Goal: Transaction & Acquisition: Download file/media

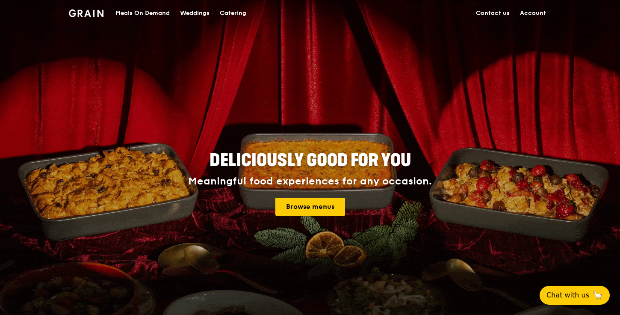
click at [236, 15] on div "Catering" at bounding box center [233, 13] width 26 height 26
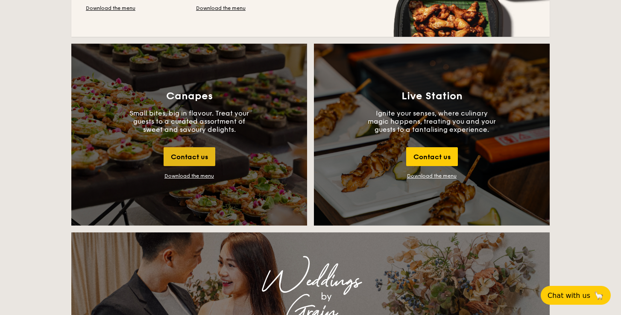
scroll to position [901, 0]
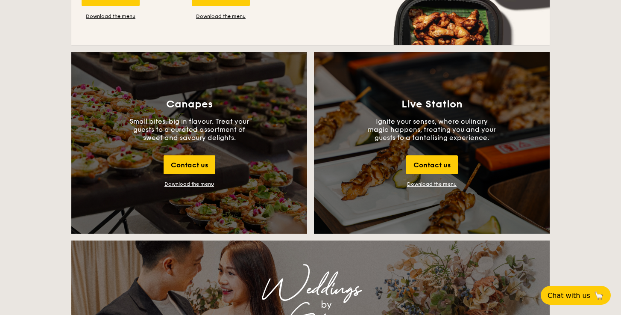
click at [193, 183] on div "Download the menu" at bounding box center [190, 184] width 50 height 6
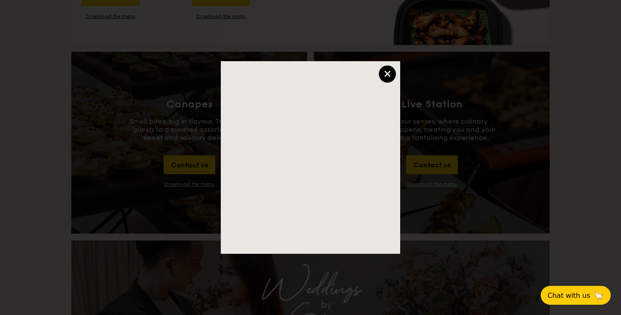
click at [383, 73] on div "×" at bounding box center [387, 73] width 17 height 17
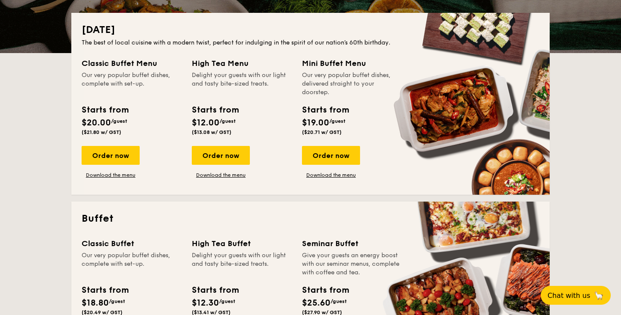
scroll to position [183, 0]
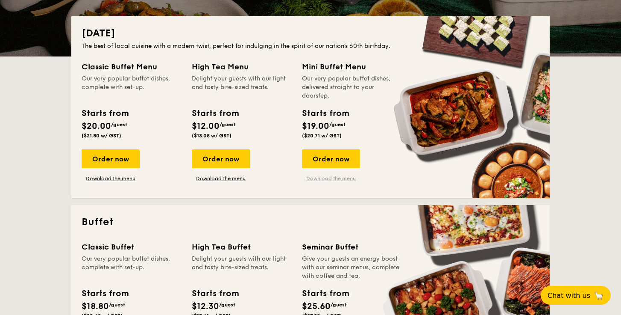
click at [324, 177] on link "Download the menu" at bounding box center [331, 178] width 58 height 7
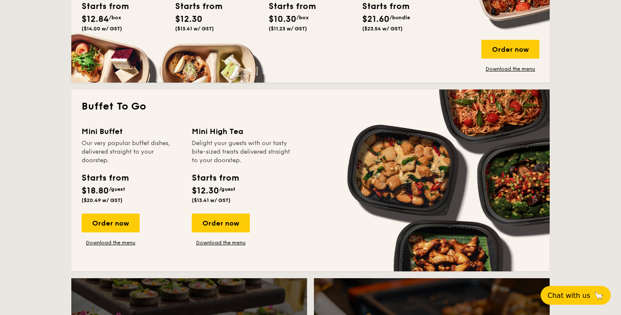
scroll to position [678, 0]
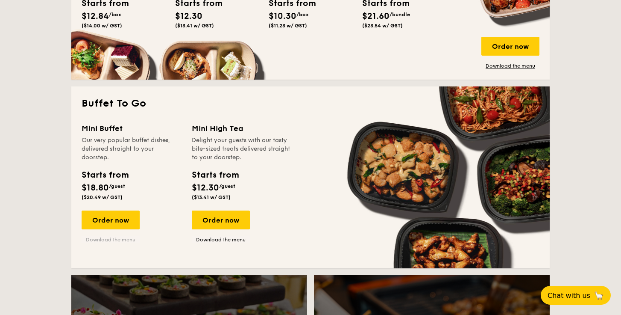
click at [117, 238] on link "Download the menu" at bounding box center [111, 239] width 58 height 7
click at [223, 239] on link "Download the menu" at bounding box center [221, 239] width 58 height 7
